Goal: Transaction & Acquisition: Purchase product/service

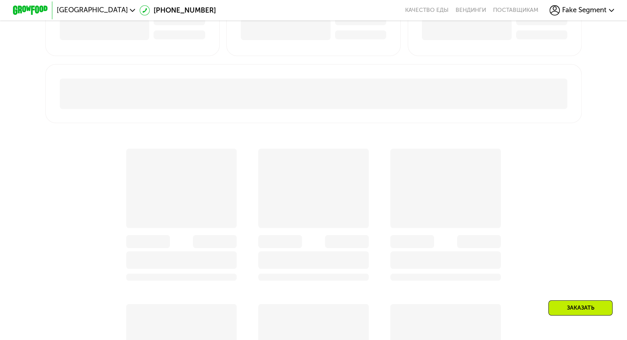
scroll to position [379, 0]
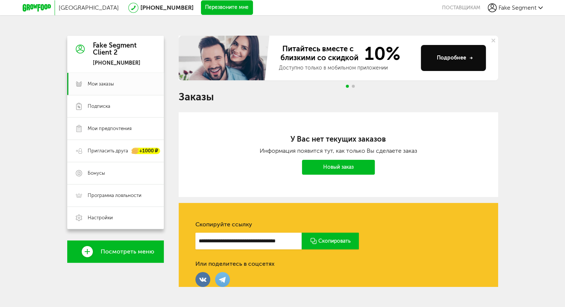
click at [346, 170] on link "Новый заказ" at bounding box center [338, 167] width 73 height 15
click at [345, 165] on link "Новый заказ" at bounding box center [338, 167] width 73 height 15
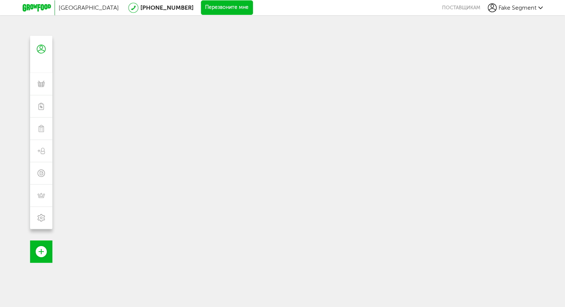
click at [532, 5] on span "Fake Segment" at bounding box center [517, 7] width 38 height 7
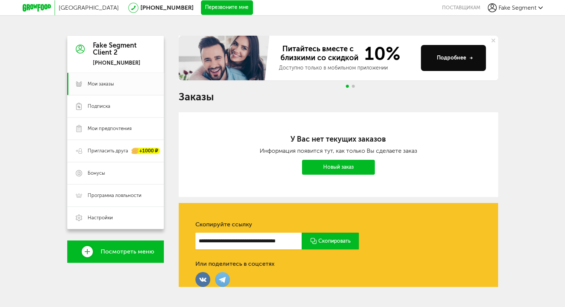
click at [509, 7] on span "Fake Segment" at bounding box center [517, 7] width 38 height 7
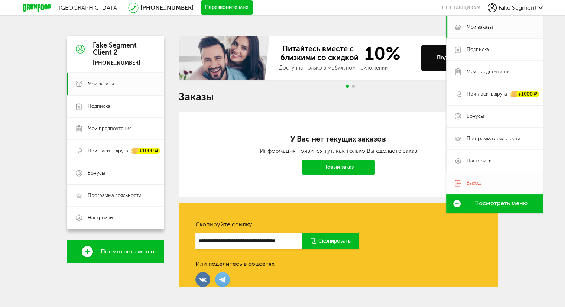
click at [481, 184] on span "Выход" at bounding box center [500, 183] width 68 height 7
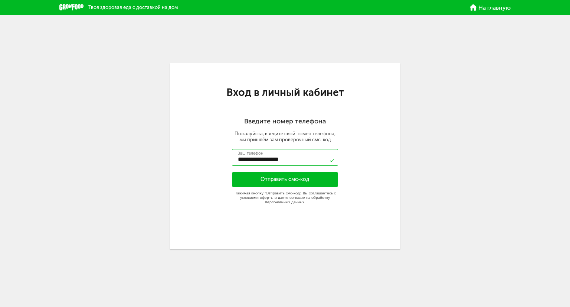
type input "**********"
click at [286, 177] on button "Отправить смс-код" at bounding box center [285, 179] width 106 height 15
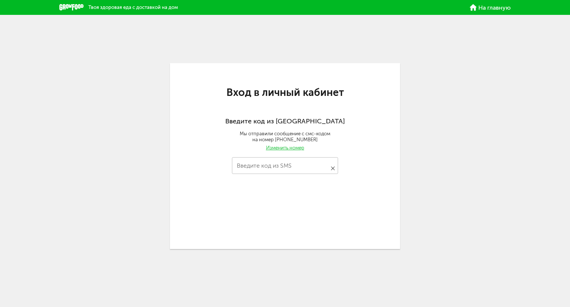
type input "****"
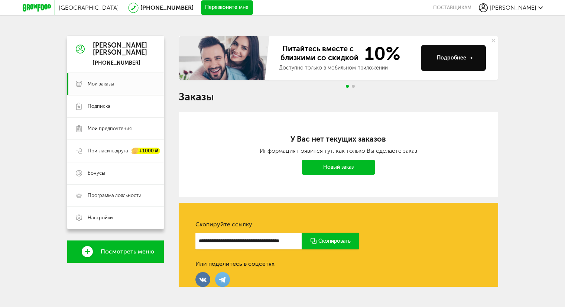
click at [326, 164] on link "Новый заказ" at bounding box center [338, 167] width 73 height 15
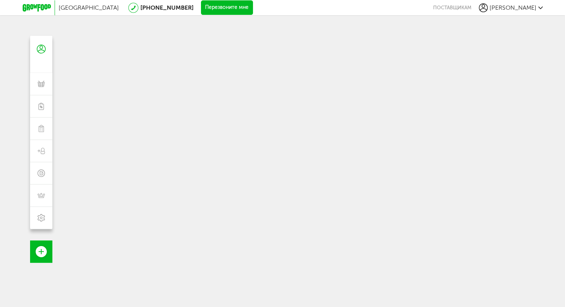
click at [33, 7] on icon at bounding box center [37, 7] width 28 height 7
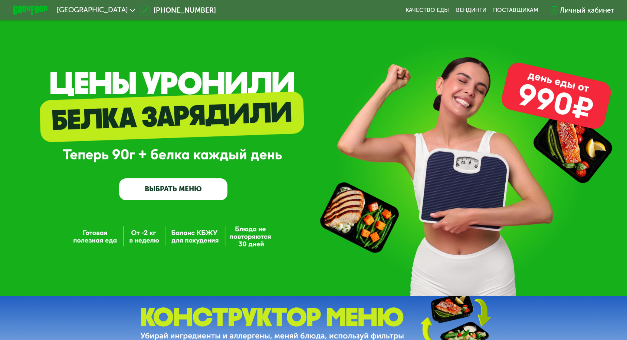
click at [209, 185] on link "ВЫБРАТЬ МЕНЮ" at bounding box center [173, 190] width 108 height 22
click at [204, 192] on link "ВЫБРАТЬ МЕНЮ" at bounding box center [173, 190] width 108 height 22
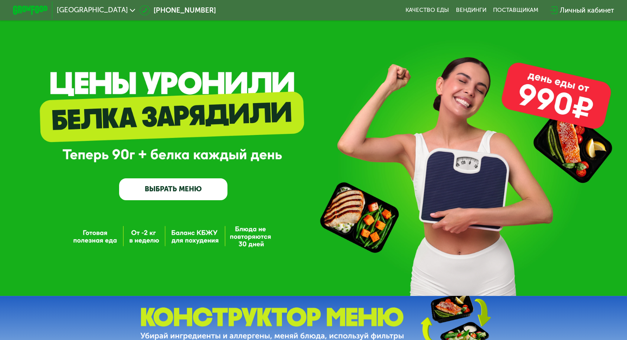
click at [204, 192] on link "ВЫБРАТЬ МЕНЮ" at bounding box center [173, 190] width 108 height 22
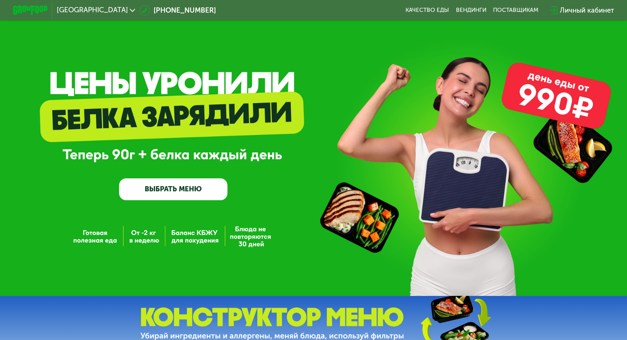
click at [204, 192] on link "ВЫБРАТЬ МЕНЮ" at bounding box center [173, 190] width 108 height 22
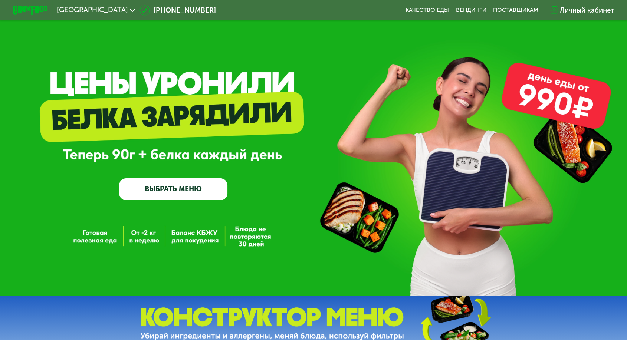
click at [204, 192] on link "ВЫБРАТЬ МЕНЮ" at bounding box center [173, 190] width 108 height 22
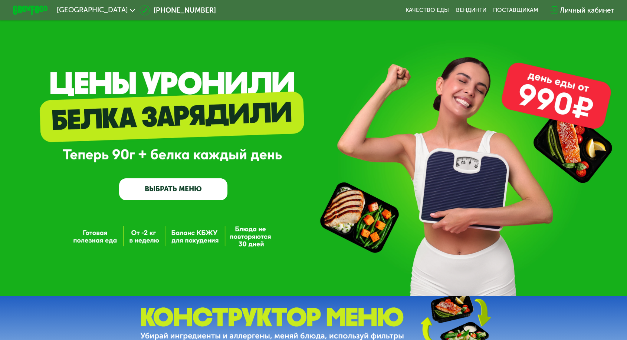
click at [204, 192] on link "ВЫБРАТЬ МЕНЮ" at bounding box center [173, 190] width 108 height 22
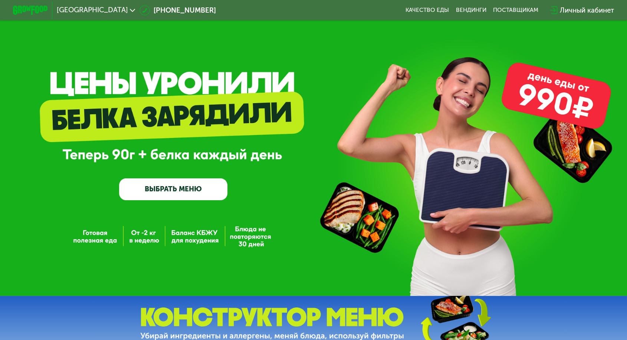
click at [204, 192] on link "ВЫБРАТЬ МЕНЮ" at bounding box center [173, 190] width 108 height 22
click at [202, 199] on link "ВЫБРАТЬ МЕНЮ" at bounding box center [173, 190] width 108 height 22
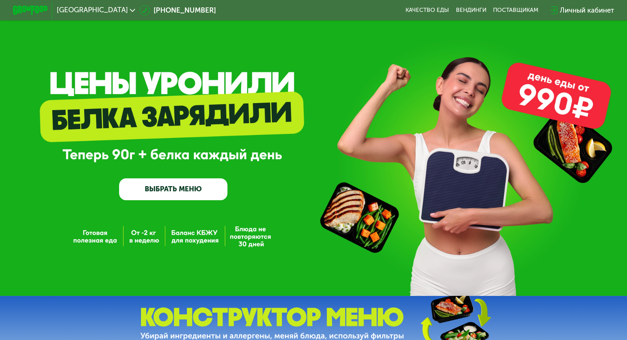
click at [202, 199] on link "ВЫБРАТЬ МЕНЮ" at bounding box center [173, 190] width 108 height 22
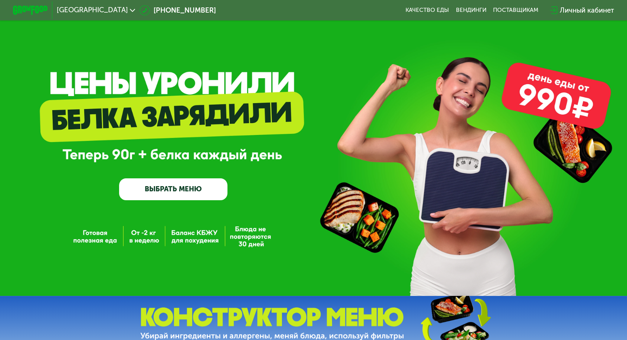
click at [202, 199] on link "ВЫБРАТЬ МЕНЮ" at bounding box center [173, 190] width 108 height 22
click at [168, 189] on link "ВЫБРАТЬ МЕНЮ" at bounding box center [173, 190] width 108 height 22
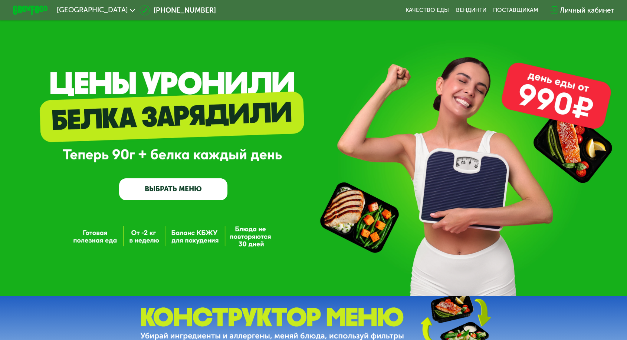
click at [168, 189] on link "ВЫБРАТЬ МЕНЮ" at bounding box center [173, 190] width 108 height 22
click at [170, 191] on link "ВЫБРАТЬ МЕНЮ" at bounding box center [173, 190] width 108 height 22
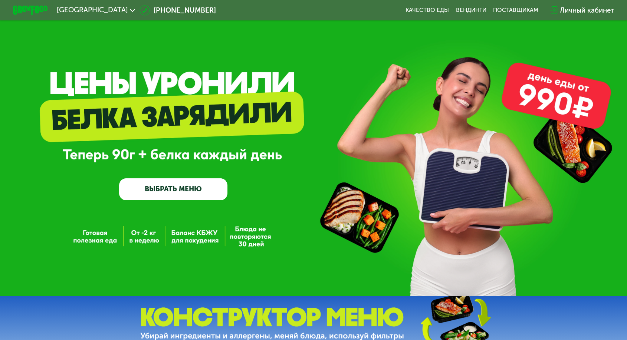
click at [170, 191] on link "ВЫБРАТЬ МЕНЮ" at bounding box center [173, 190] width 108 height 22
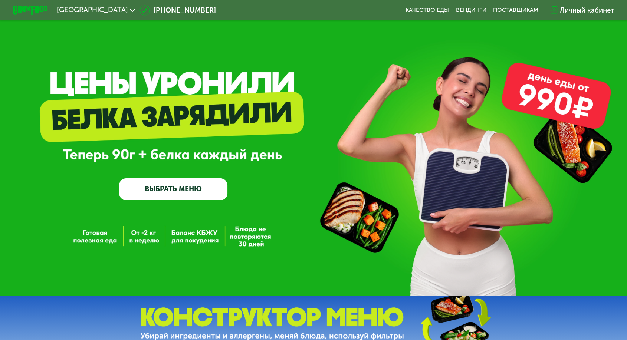
click at [161, 196] on link "ВЫБРАТЬ МЕНЮ" at bounding box center [173, 190] width 108 height 22
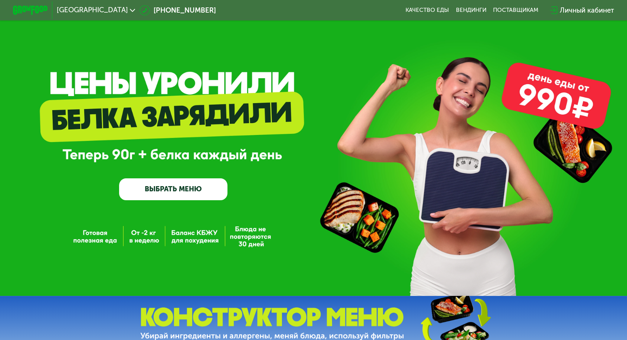
click at [161, 196] on link "ВЫБРАТЬ МЕНЮ" at bounding box center [173, 190] width 108 height 22
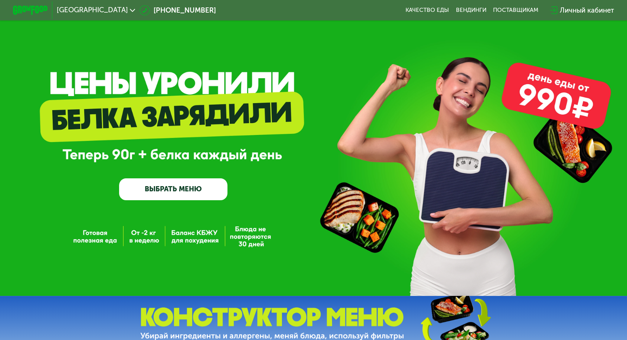
click at [161, 196] on link "ВЫБРАТЬ МЕНЮ" at bounding box center [173, 190] width 108 height 22
click at [160, 198] on link "ВЫБРАТЬ МЕНЮ" at bounding box center [173, 190] width 108 height 22
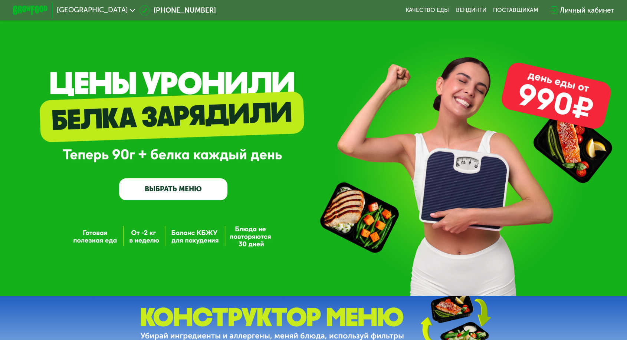
click at [160, 198] on link "ВЫБРАТЬ МЕНЮ" at bounding box center [173, 190] width 108 height 22
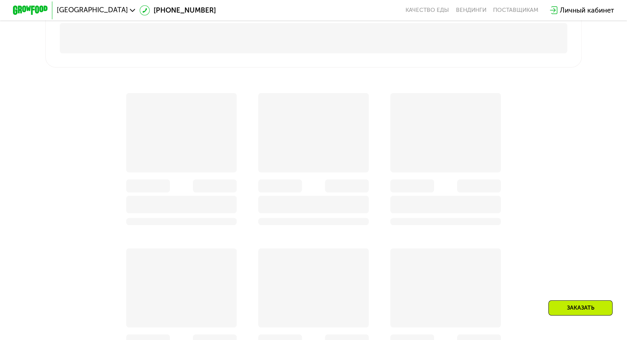
scroll to position [426, 0]
click at [584, 301] on div "Заказать" at bounding box center [581, 308] width 64 height 15
